Goal: Understand process/instructions

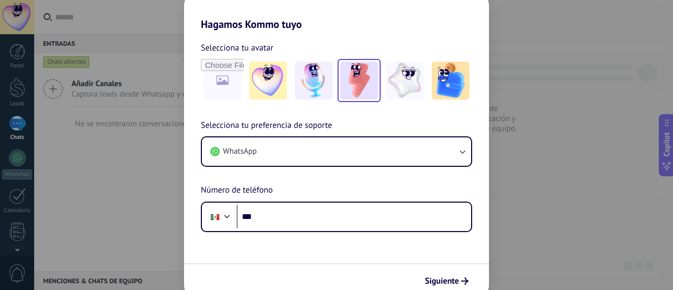
click at [361, 79] on img at bounding box center [359, 81] width 38 height 38
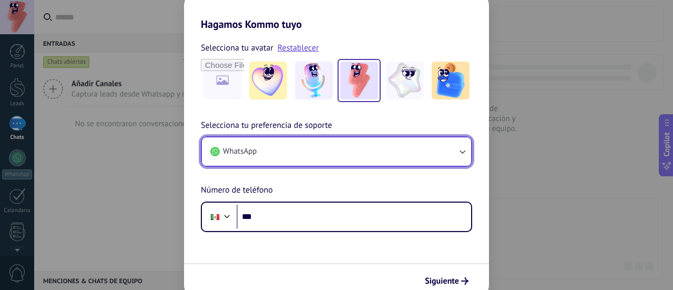
click at [461, 152] on icon "button" at bounding box center [463, 152] width 6 height 4
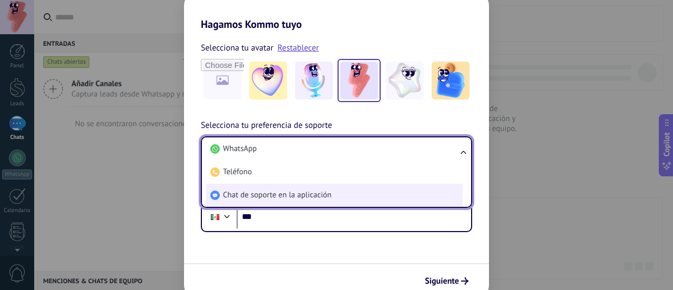
click at [306, 194] on span "Chat de soporte en la aplicación" at bounding box center [277, 195] width 108 height 11
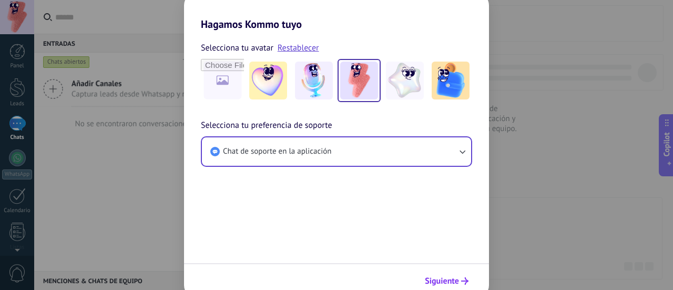
click at [449, 280] on span "Siguiente" at bounding box center [442, 280] width 34 height 7
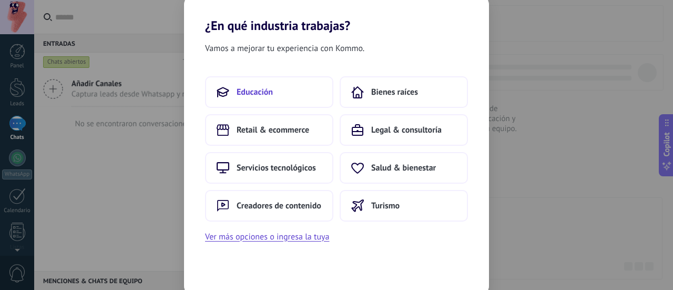
click at [260, 92] on span "Educación" at bounding box center [255, 92] width 36 height 11
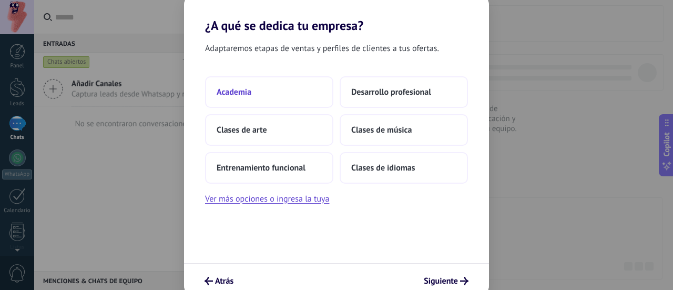
click at [230, 92] on span "Academia" at bounding box center [234, 92] width 35 height 11
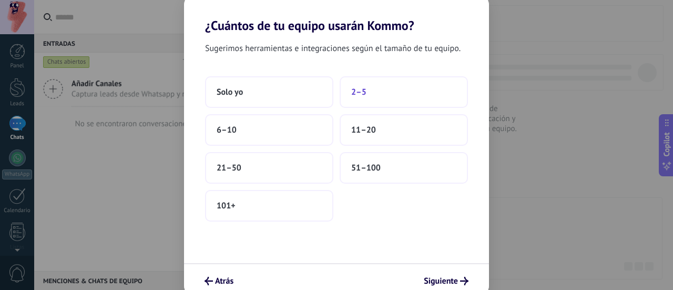
click at [357, 92] on span "2–5" at bounding box center [358, 92] width 15 height 11
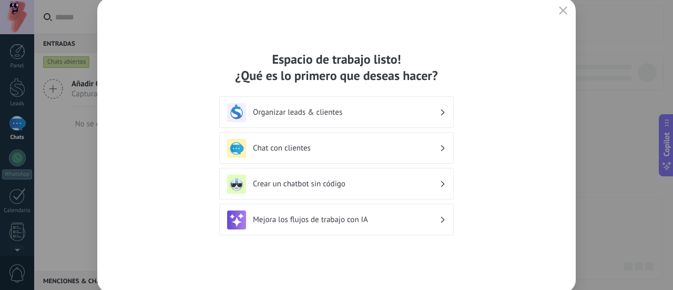
click at [308, 113] on h3 "Organizar leads & clientes" at bounding box center [346, 112] width 187 height 10
